Goal: Transaction & Acquisition: Purchase product/service

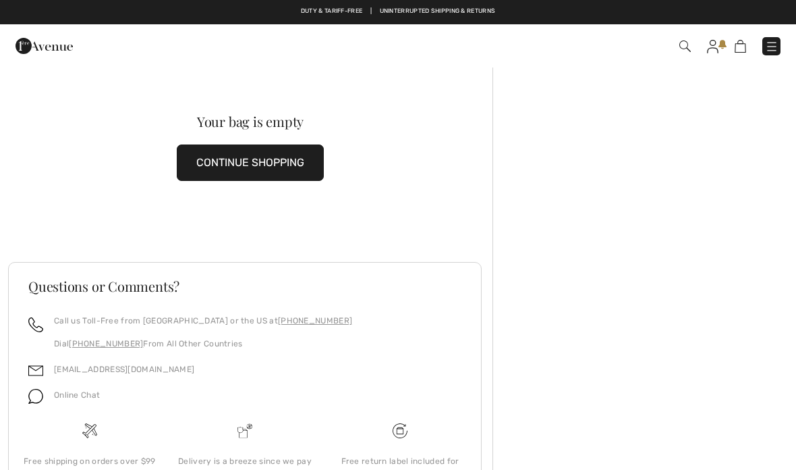
click at [263, 153] on button "CONTINUE SHOPPING" at bounding box center [250, 162] width 147 height 36
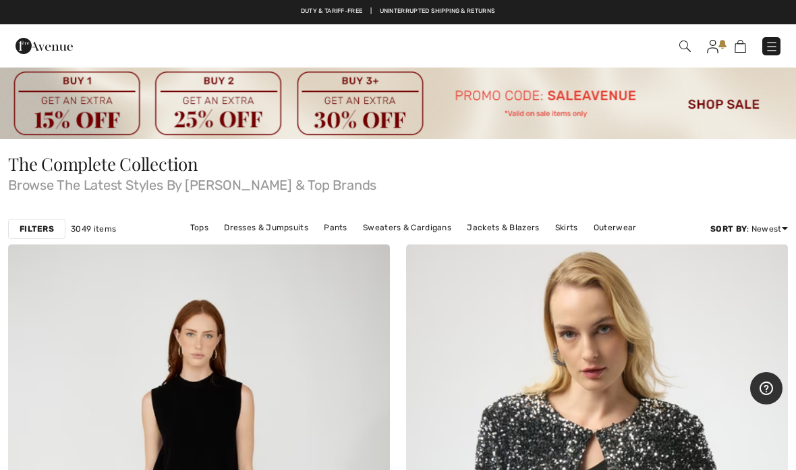
click at [340, 229] on link "Pants" at bounding box center [335, 228] width 37 height 18
click at [334, 236] on link "Pants" at bounding box center [335, 228] width 37 height 18
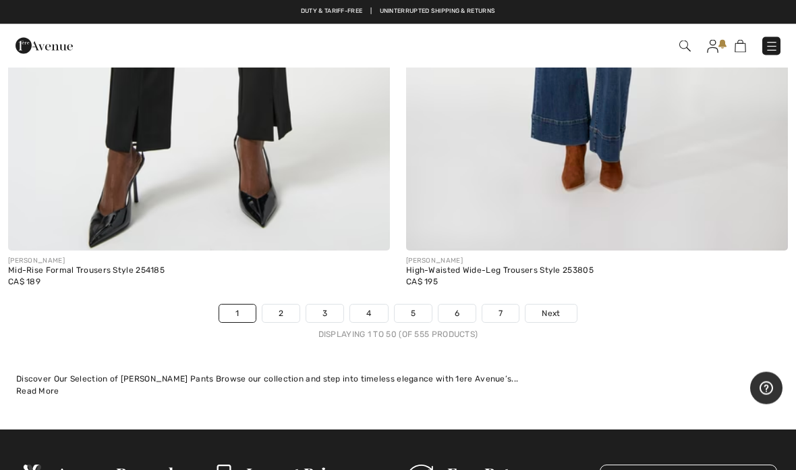
scroll to position [16412, 0]
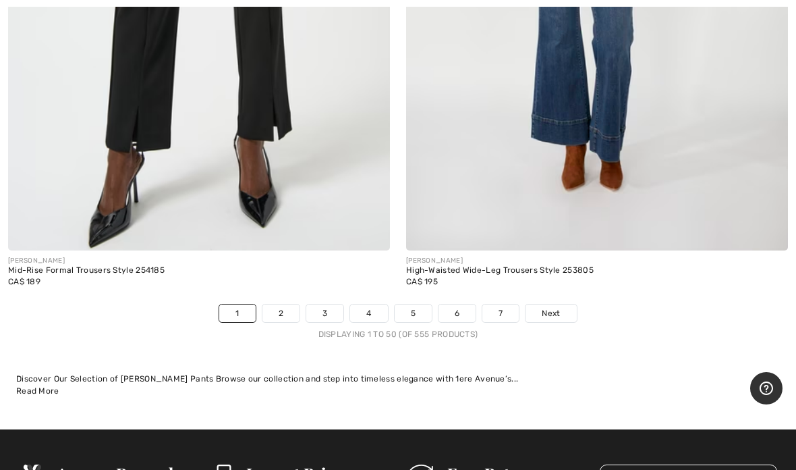
click at [556, 307] on span "Next" at bounding box center [551, 313] width 18 height 12
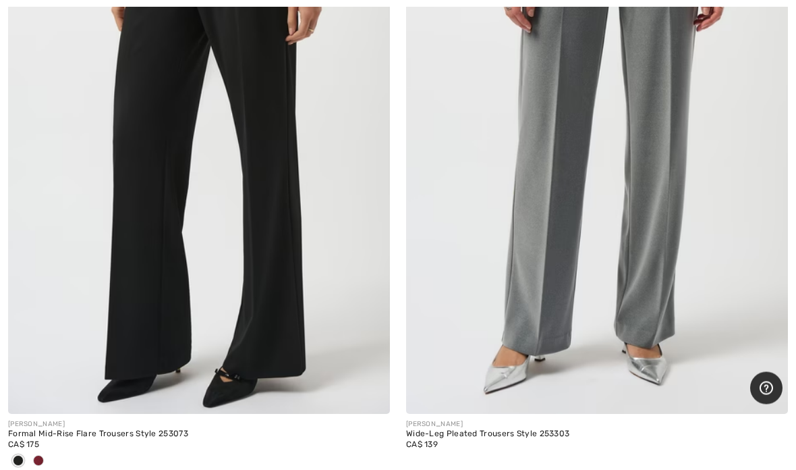
scroll to position [8324, 0]
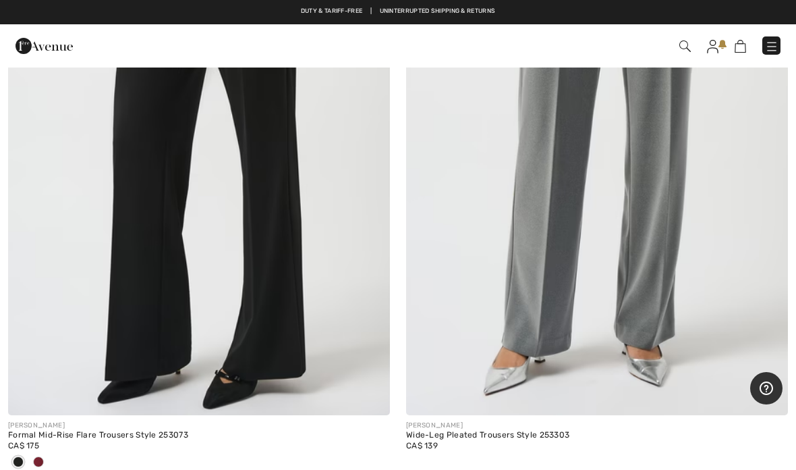
click at [134, 277] on img at bounding box center [199, 128] width 382 height 573
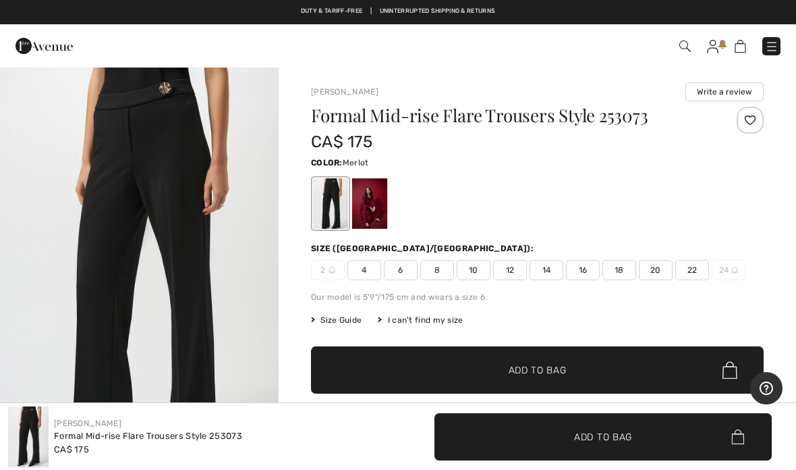
click at [381, 207] on div at bounding box center [369, 203] width 35 height 51
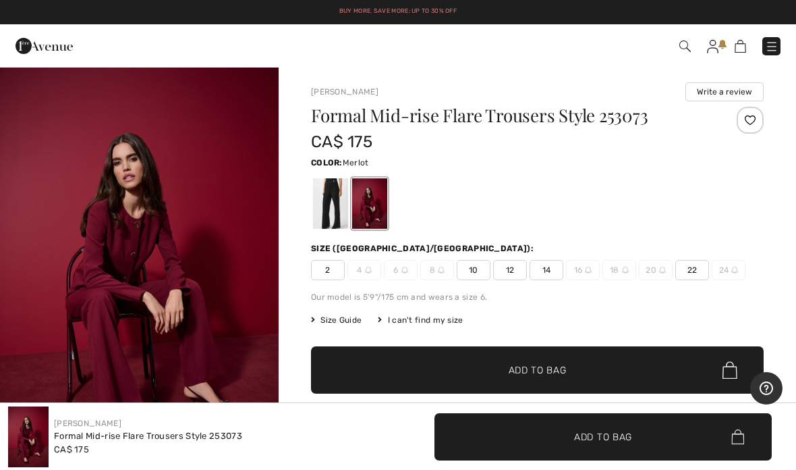
click at [512, 275] on span "12" at bounding box center [510, 270] width 34 height 20
click at [555, 365] on span "Add to Bag" at bounding box center [538, 370] width 58 height 14
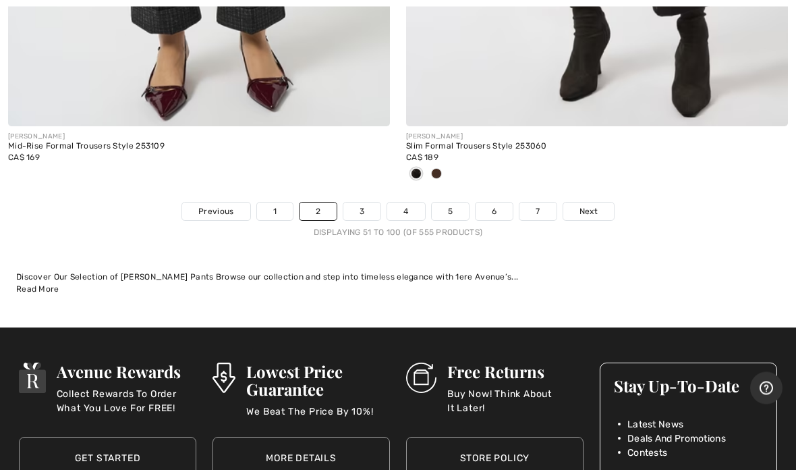
scroll to position [16514, 0]
click at [592, 204] on link "Next" at bounding box center [589, 211] width 51 height 18
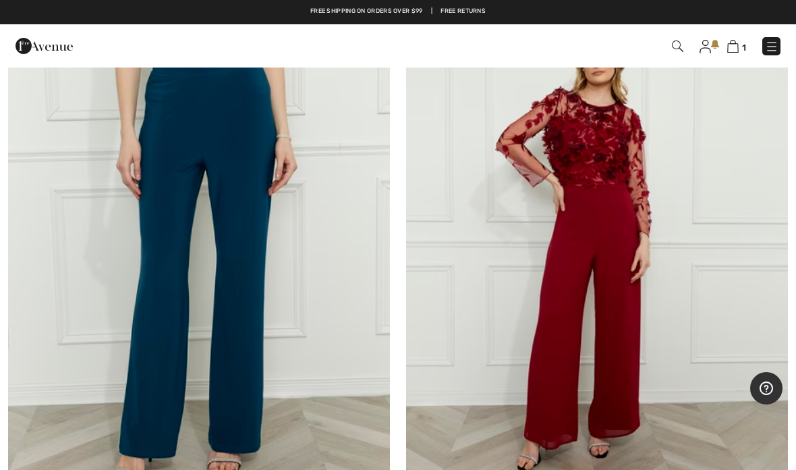
scroll to position [3482, 0]
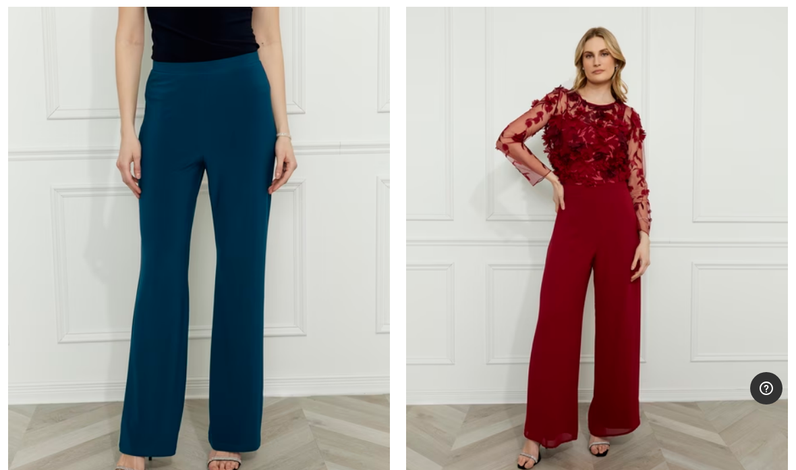
click at [555, 273] on img at bounding box center [597, 244] width 382 height 573
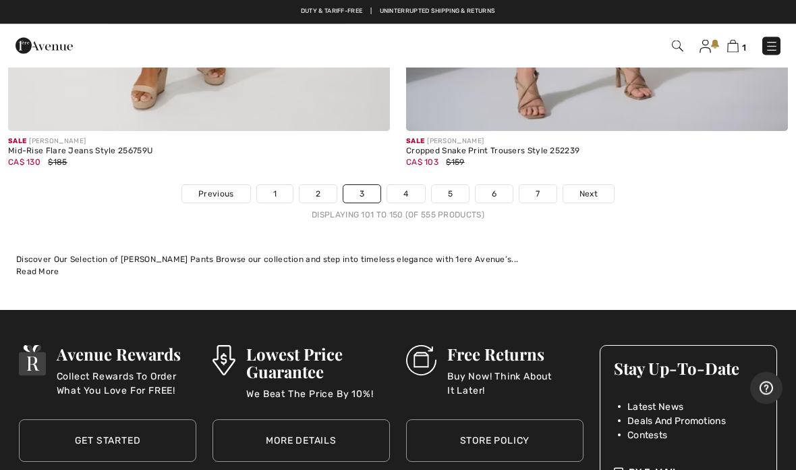
scroll to position [16392, 0]
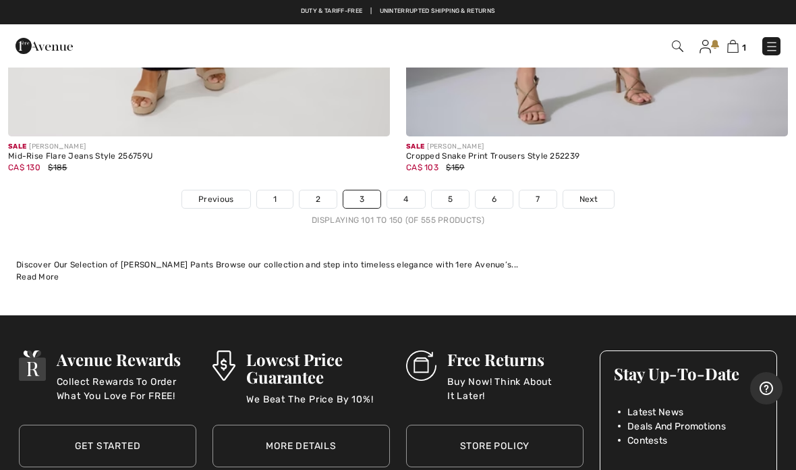
click at [584, 193] on span "Next" at bounding box center [589, 199] width 18 height 12
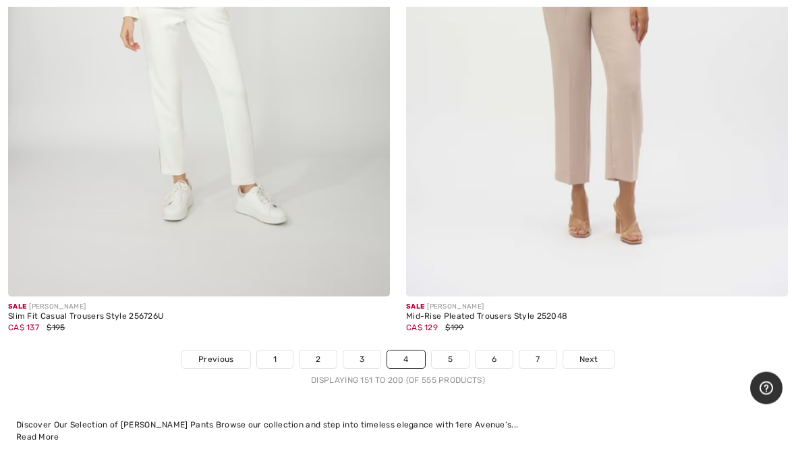
scroll to position [16299, 0]
click at [582, 350] on link "Next" at bounding box center [589, 359] width 51 height 18
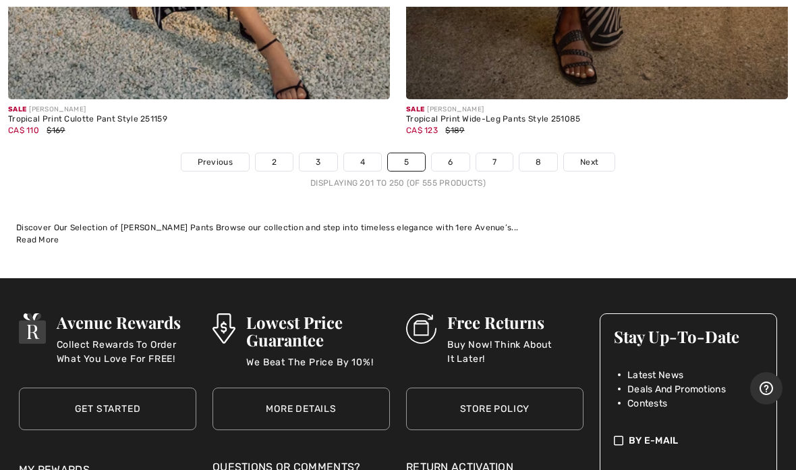
scroll to position [16587, 0]
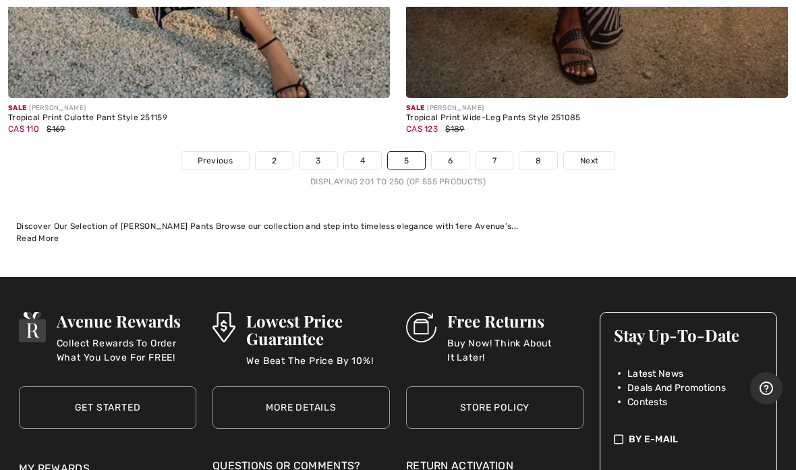
click at [584, 155] on span "Next" at bounding box center [589, 161] width 18 height 12
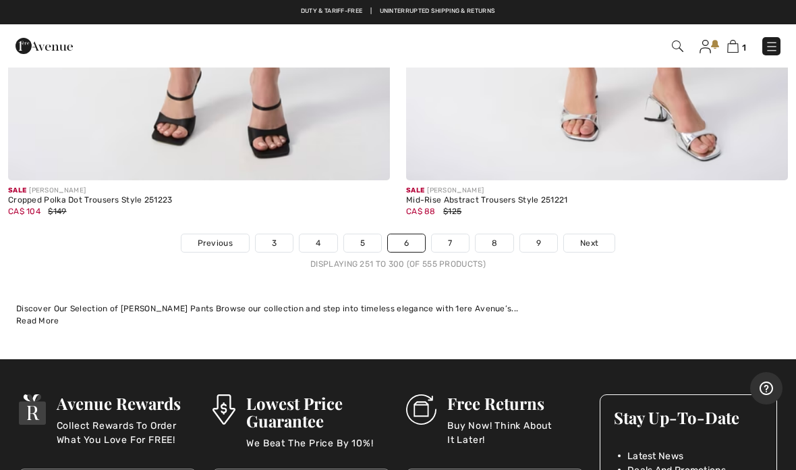
scroll to position [16479, 0]
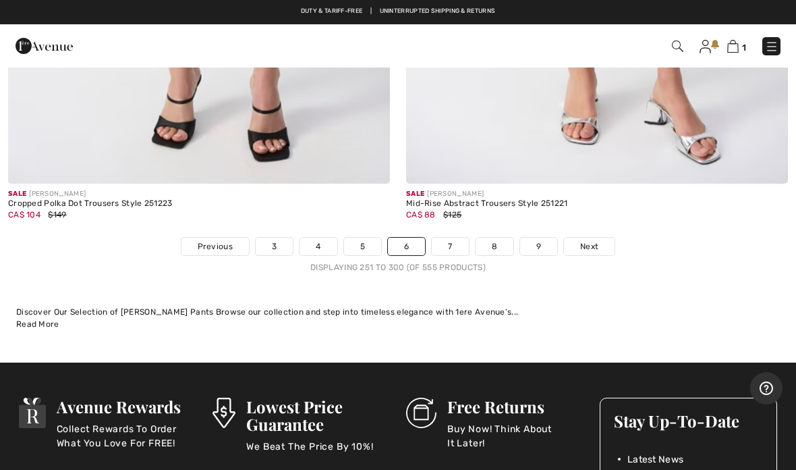
click at [589, 240] on span "Next" at bounding box center [589, 246] width 18 height 12
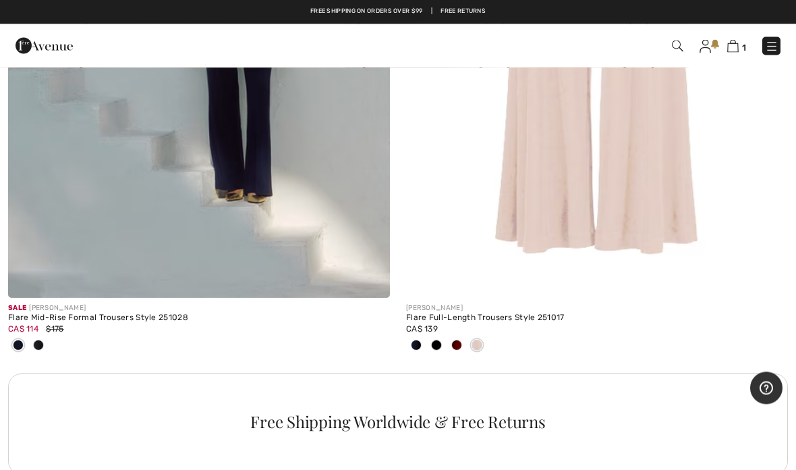
scroll to position [3738, 0]
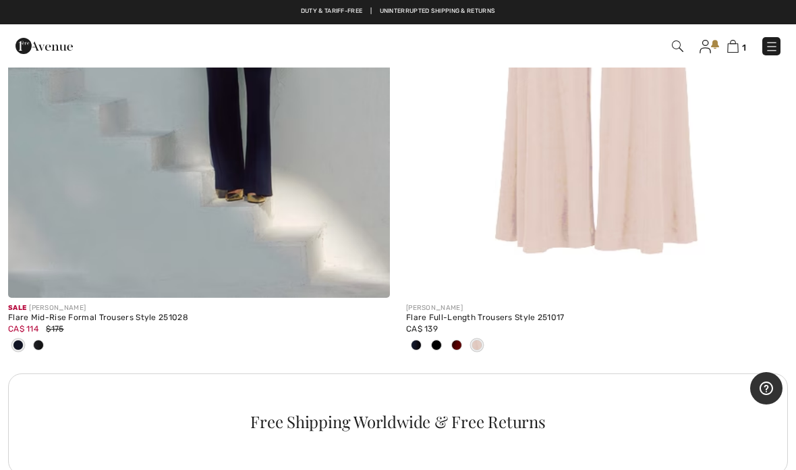
click at [460, 348] on div at bounding box center [457, 346] width 20 height 22
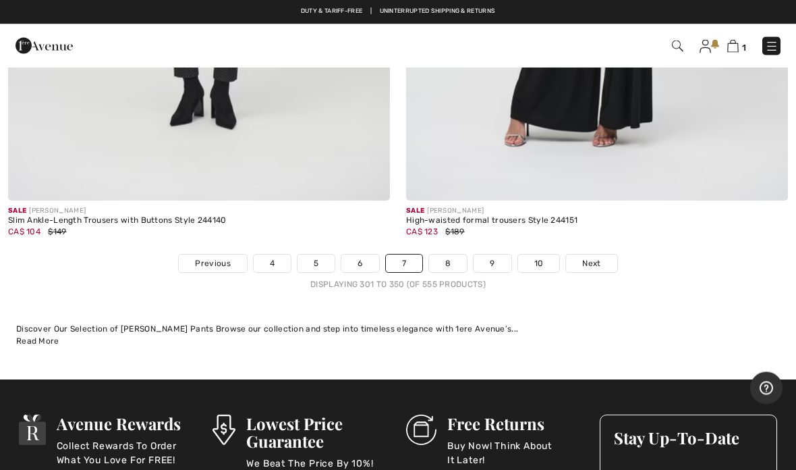
scroll to position [16328, 0]
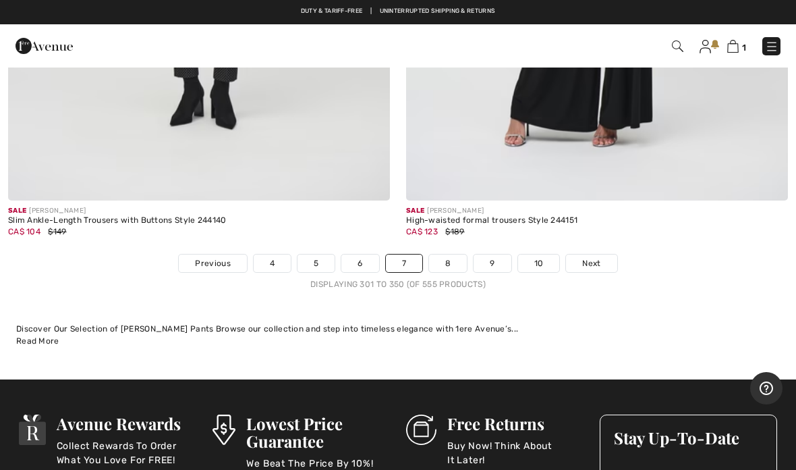
click at [591, 257] on span "Next" at bounding box center [591, 263] width 18 height 12
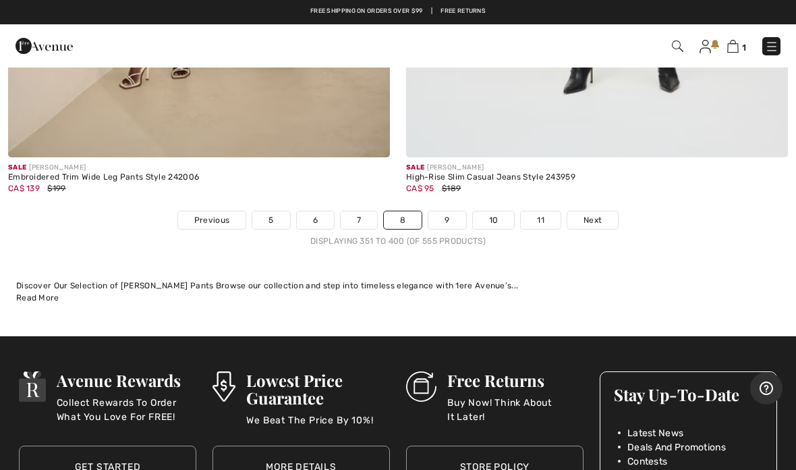
scroll to position [16477, 0]
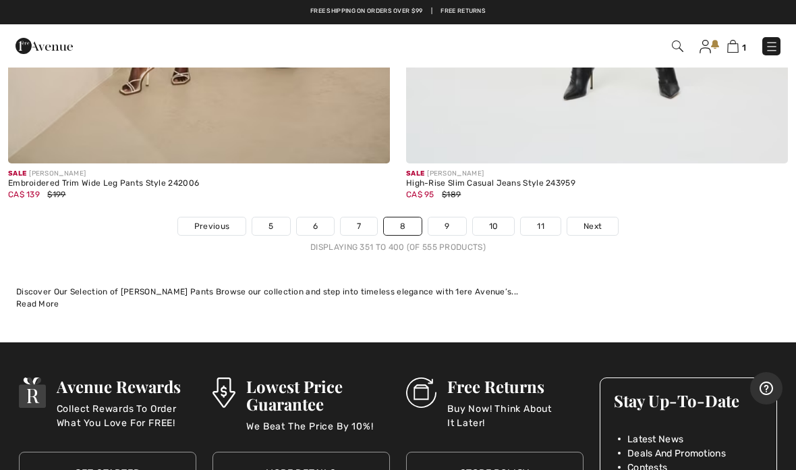
click at [582, 217] on link "Next" at bounding box center [593, 226] width 51 height 18
click at [600, 220] on span "Next" at bounding box center [593, 226] width 18 height 12
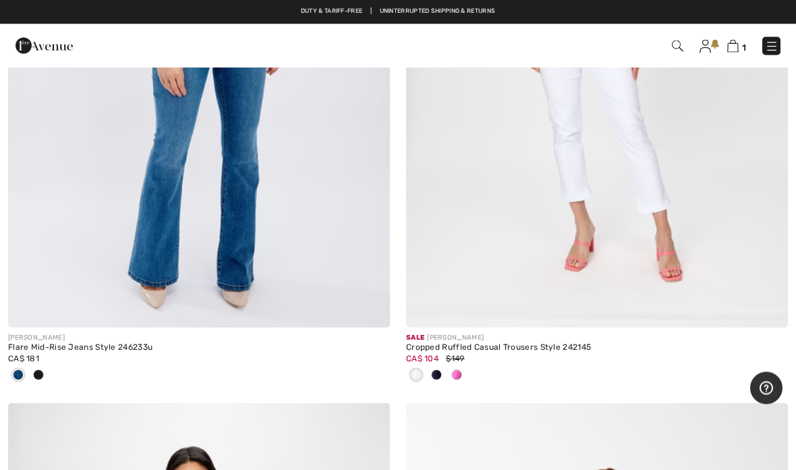
scroll to position [4481, 0]
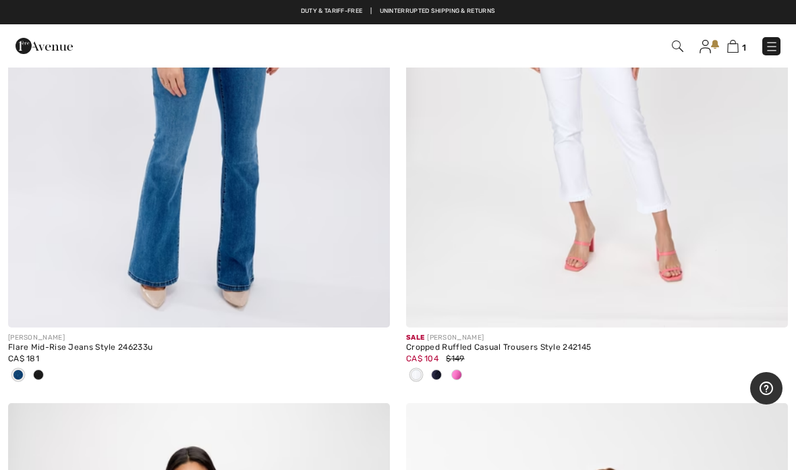
click at [736, 52] on img at bounding box center [733, 46] width 11 height 13
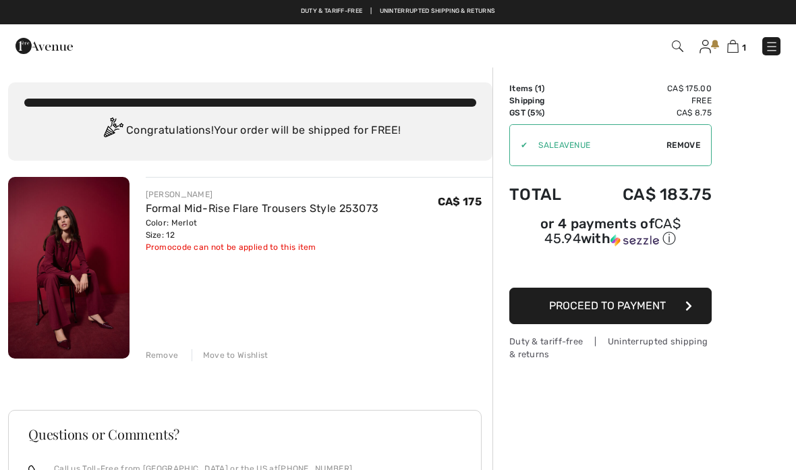
click at [67, 262] on img at bounding box center [68, 268] width 121 height 182
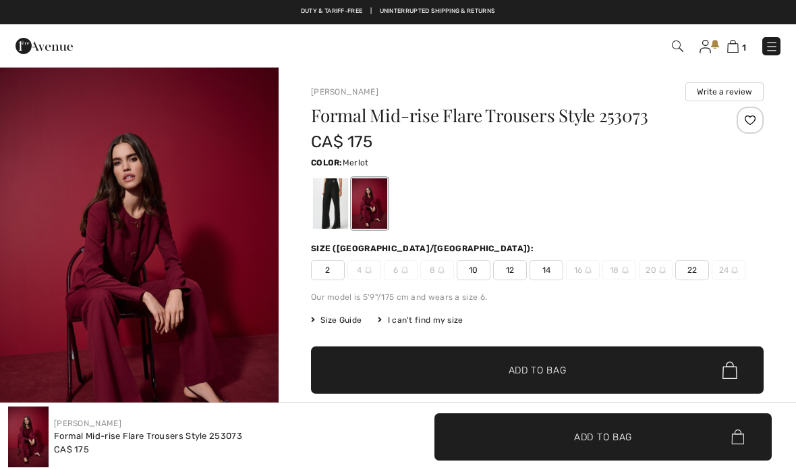
checkbox input "true"
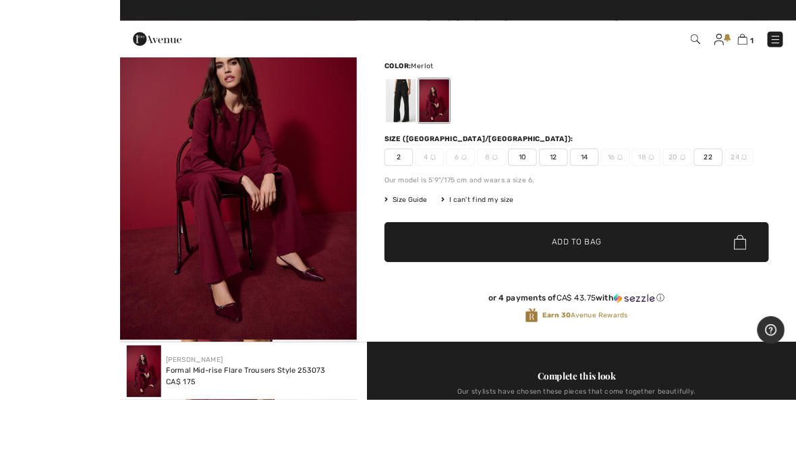
scroll to position [70, 0]
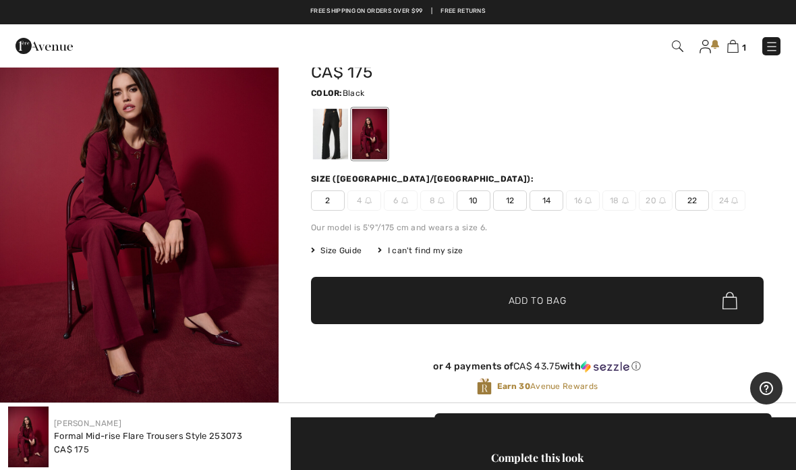
click at [331, 134] on div at bounding box center [330, 134] width 35 height 51
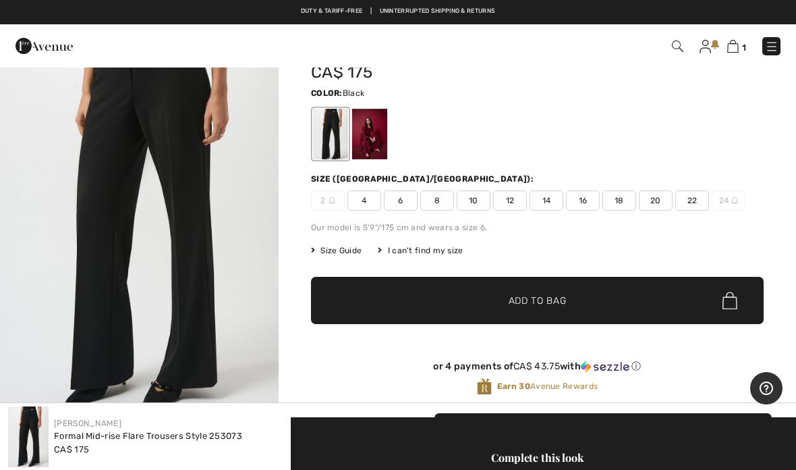
click at [327, 133] on div at bounding box center [330, 134] width 35 height 51
click at [40, 467] on img at bounding box center [28, 436] width 40 height 61
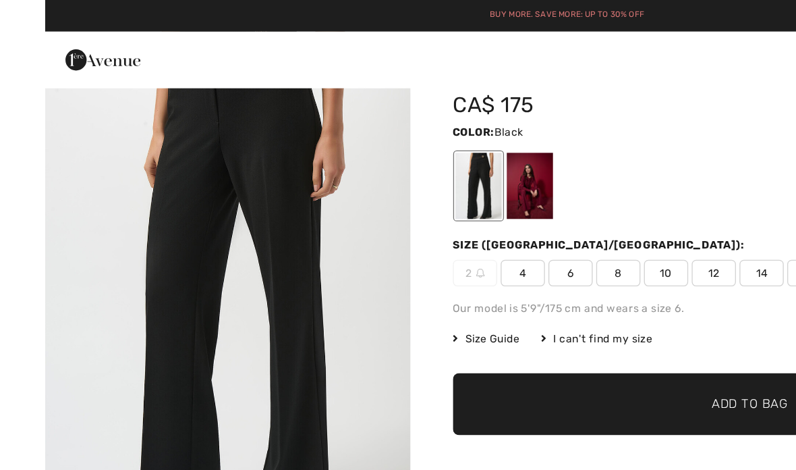
scroll to position [0, 0]
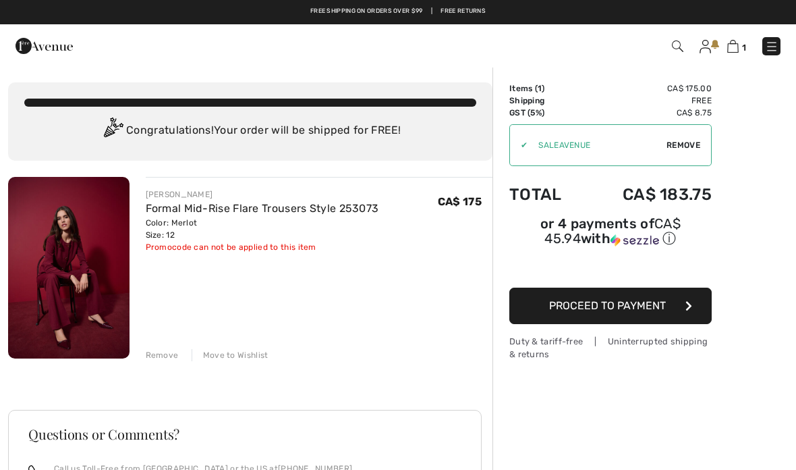
click at [663, 308] on span "Proceed to Payment" at bounding box center [607, 305] width 117 height 13
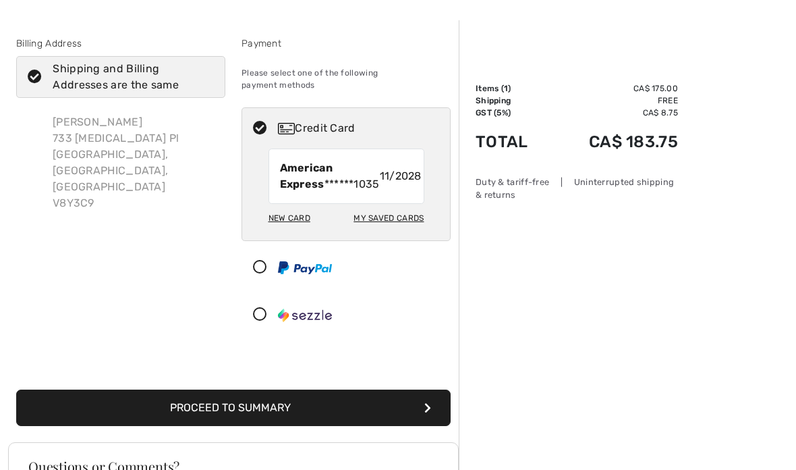
scroll to position [47, 0]
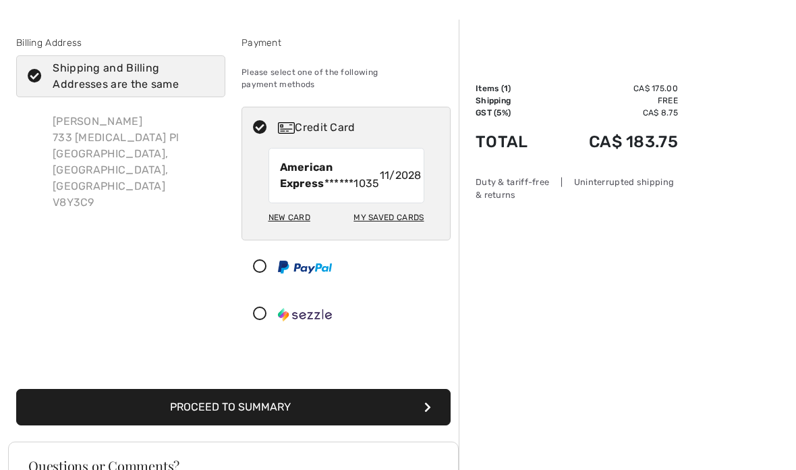
click at [258, 417] on button "Proceed to Summary" at bounding box center [233, 407] width 435 height 36
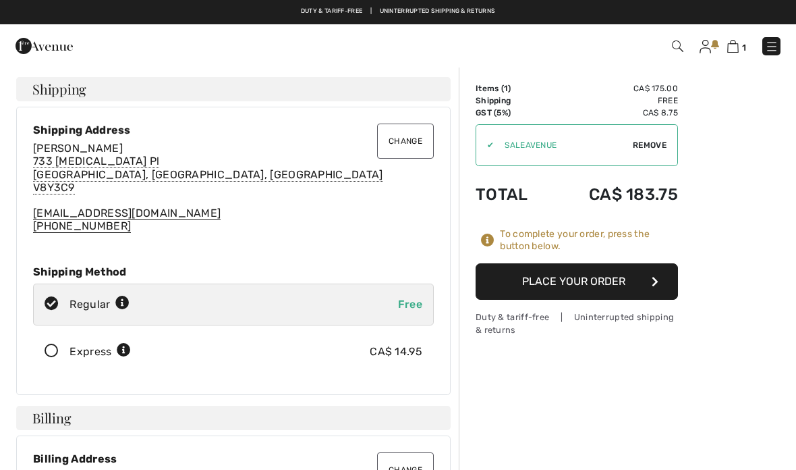
click at [591, 284] on button "Place Your Order" at bounding box center [577, 281] width 202 height 36
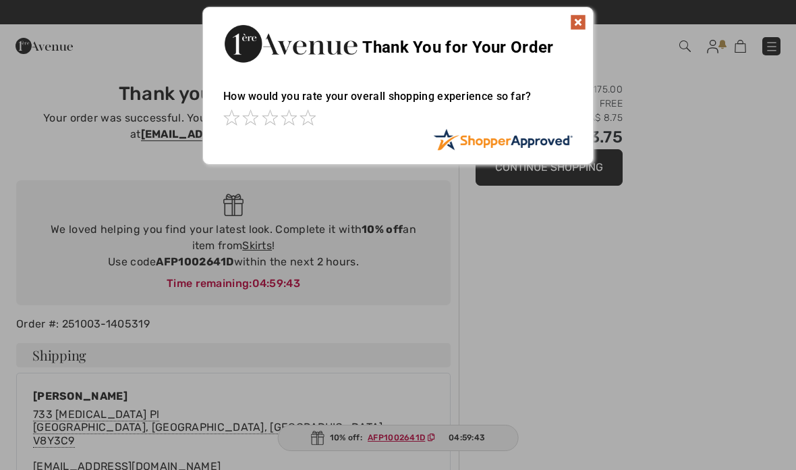
click at [578, 24] on img at bounding box center [578, 22] width 16 height 16
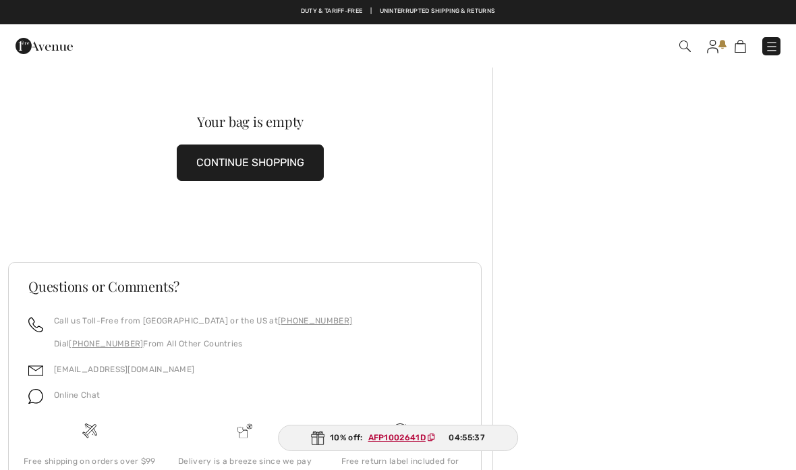
click at [244, 162] on button "CONTINUE SHOPPING" at bounding box center [250, 162] width 147 height 36
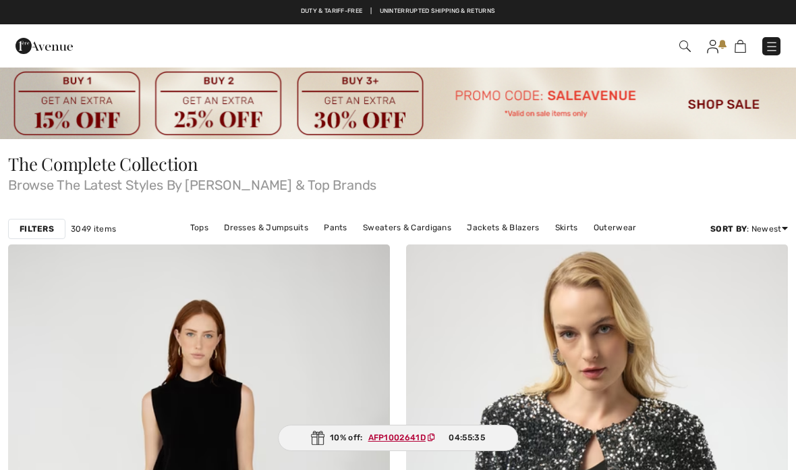
checkbox input "true"
click at [681, 49] on img at bounding box center [685, 45] width 11 height 11
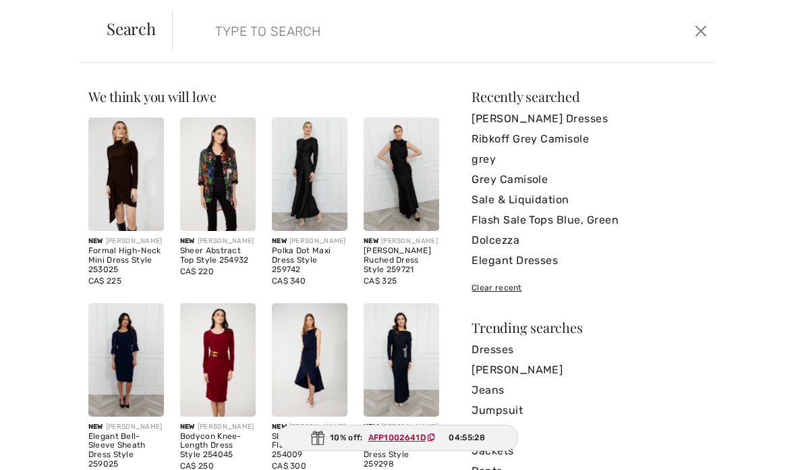
click at [192, 33] on form "Clear" at bounding box center [432, 31] width 520 height 40
click at [205, 30] on input "search" at bounding box center [387, 31] width 365 height 40
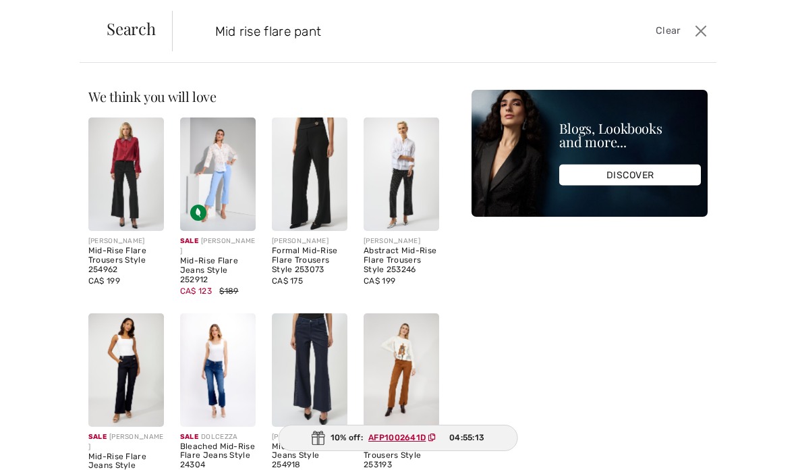
type input "Mid rise flare pant"
click at [748, 86] on div "We think you will love New FRANK LYMAN Formal High-Neck Mini Dress Style 253025…" at bounding box center [398, 266] width 796 height 407
click at [319, 166] on img at bounding box center [310, 173] width 76 height 113
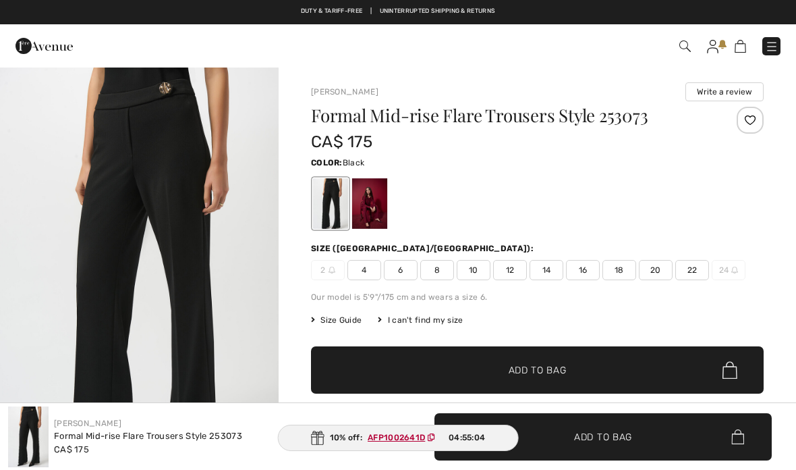
checkbox input "true"
